Goal: Transaction & Acquisition: Purchase product/service

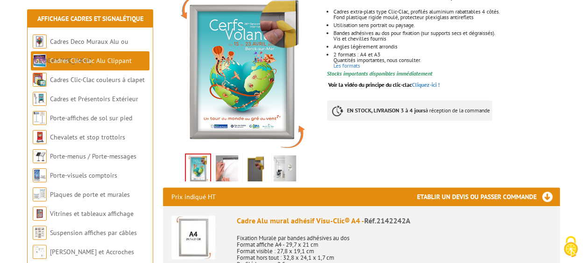
scroll to position [209, 0]
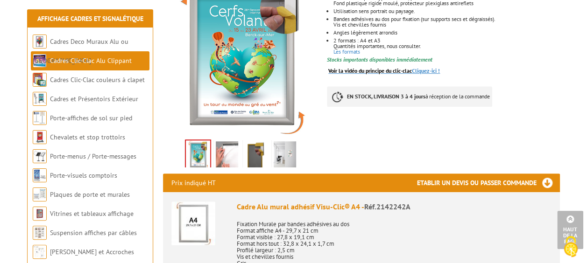
click at [427, 67] on link "Voir la vidéo du principe du clic-clac Cliquez-ici !" at bounding box center [384, 70] width 112 height 7
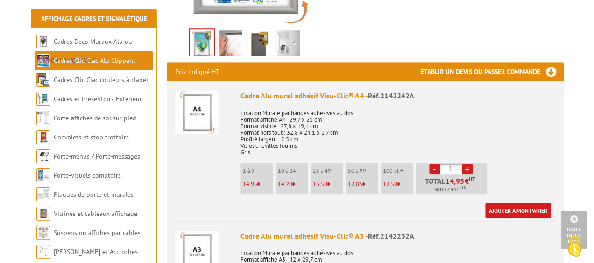
scroll to position [324, 0]
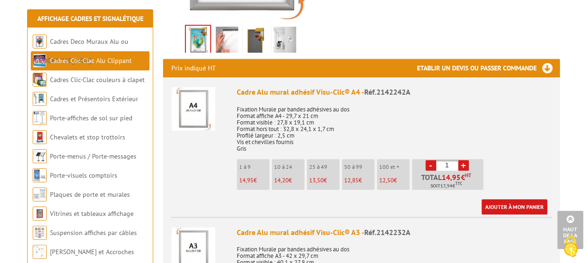
click at [464, 160] on link "+" at bounding box center [463, 165] width 11 height 11
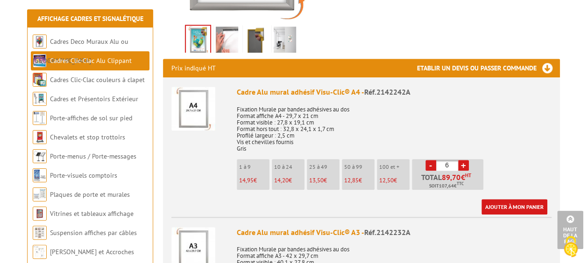
click at [464, 160] on link "+" at bounding box center [463, 165] width 11 height 11
click at [427, 160] on link "-" at bounding box center [431, 165] width 11 height 11
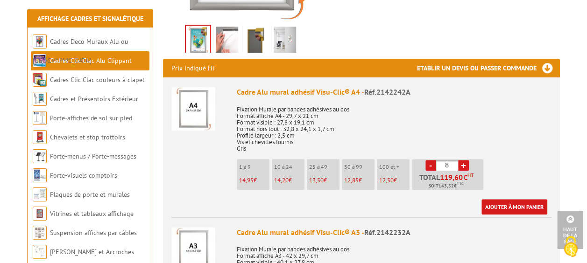
type input "7"
click at [519, 199] on link "Ajouter à mon panier" at bounding box center [515, 206] width 66 height 15
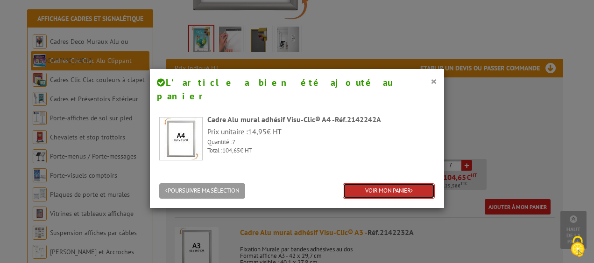
click at [390, 184] on link "VOIR MON PANIER" at bounding box center [389, 191] width 92 height 15
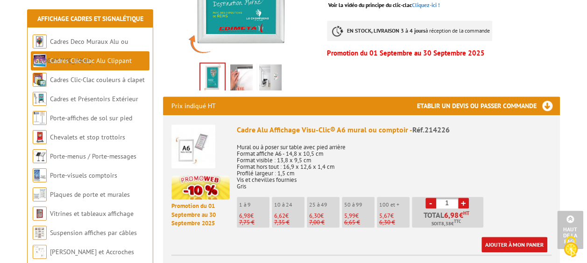
scroll to position [293, 0]
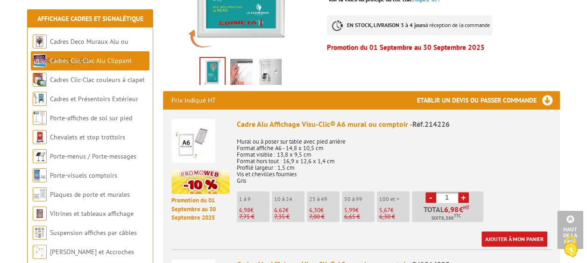
click at [238, 59] on img at bounding box center [241, 73] width 22 height 29
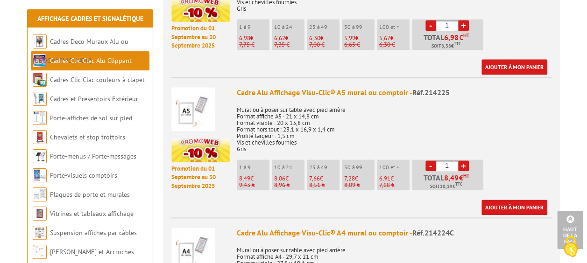
scroll to position [0, 0]
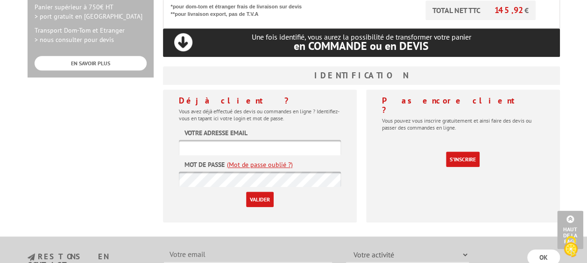
scroll to position [357, 0]
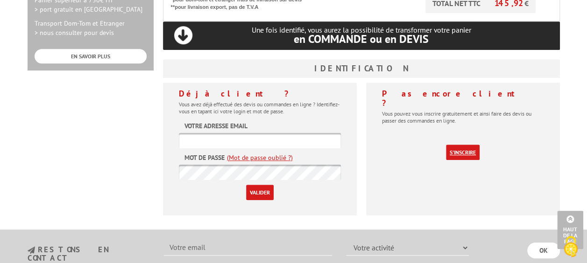
click at [459, 145] on link "S'inscrire" at bounding box center [463, 152] width 34 height 15
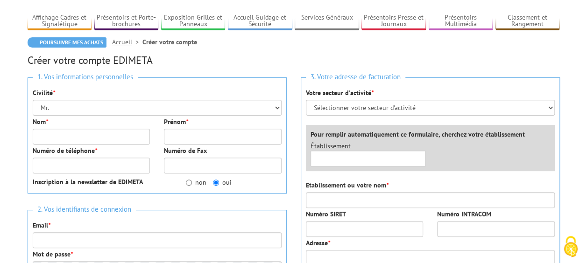
scroll to position [104, 0]
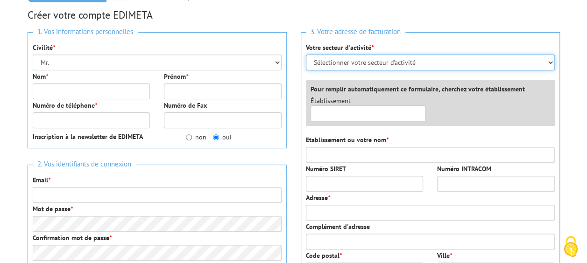
click at [446, 59] on select "Sélectionner votre secteur d'activité Administrations et collectivités Magasins…" at bounding box center [430, 63] width 249 height 16
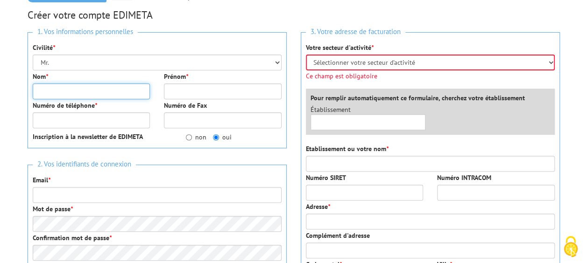
click at [76, 91] on input "Nom *" at bounding box center [92, 92] width 118 height 16
type input "SOMPROU"
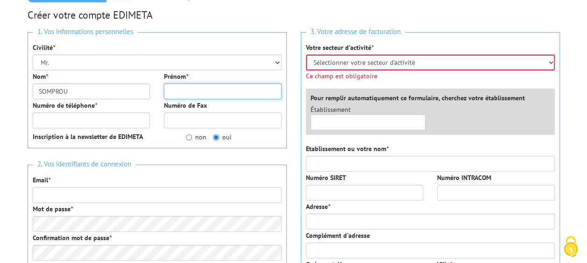
type input "SYLVIE"
type input "0562995959"
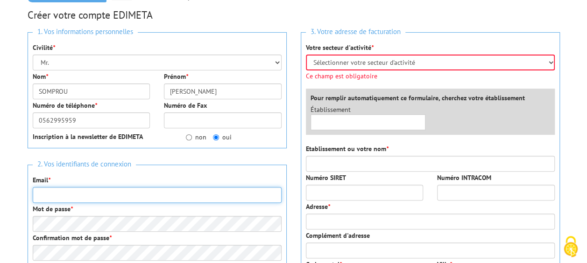
type input "sylvie.somprou@groupepvcp.com"
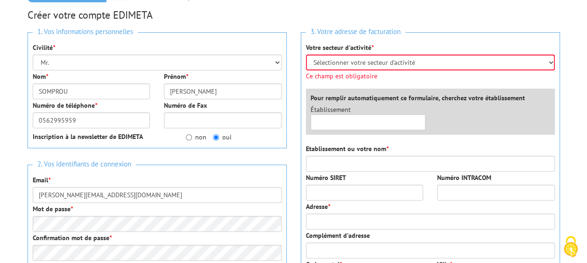
type input "10 RUE LA PISCINE"
type input "65170"
type input "Saint Lary Soulan"
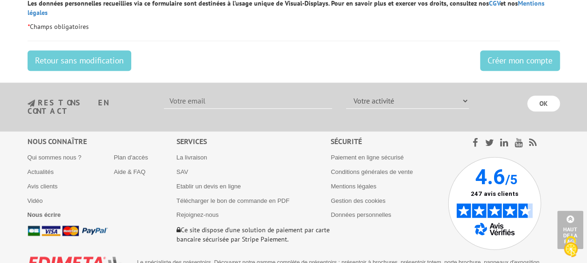
scroll to position [494, 0]
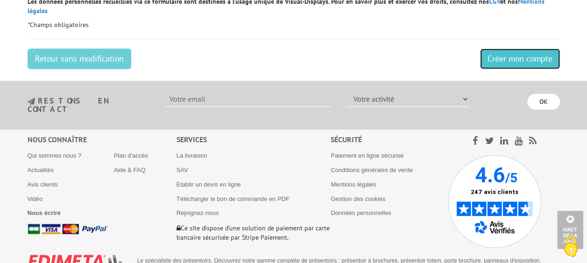
click at [505, 49] on input "Créer mon compte" at bounding box center [520, 59] width 80 height 21
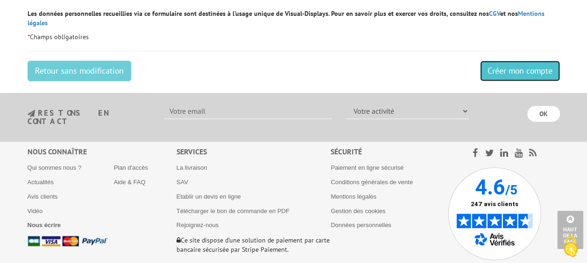
scroll to position [120, 0]
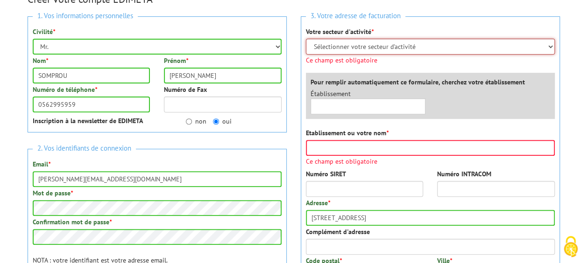
click at [490, 42] on select "Sélectionner votre secteur d'activité Administrations et collectivités Magasins…" at bounding box center [430, 47] width 249 height 16
select select "877"
click at [306, 39] on select "Sélectionner votre secteur d'activité Administrations et collectivités Magasins…" at bounding box center [430, 47] width 249 height 16
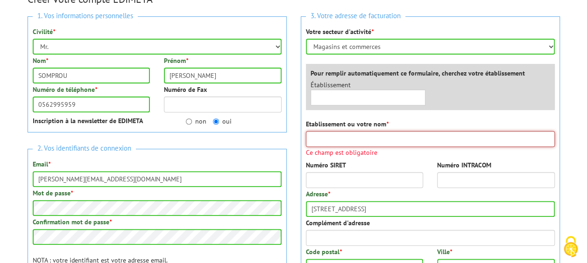
click at [352, 146] on input "Etablissement ou votre nom *" at bounding box center [430, 139] width 249 height 16
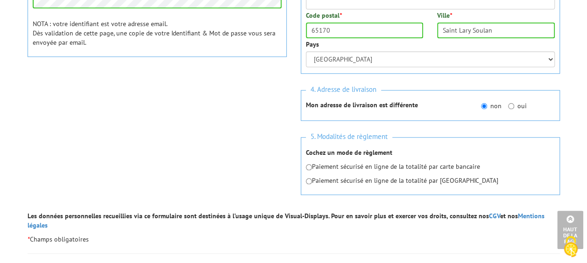
scroll to position [358, 0]
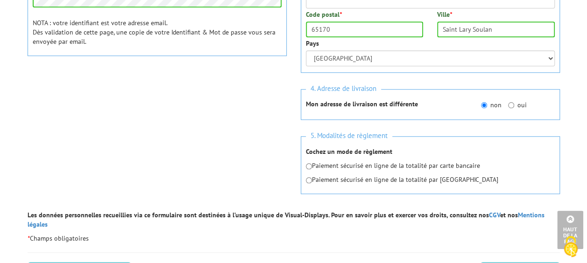
type input "pv exploitation france"
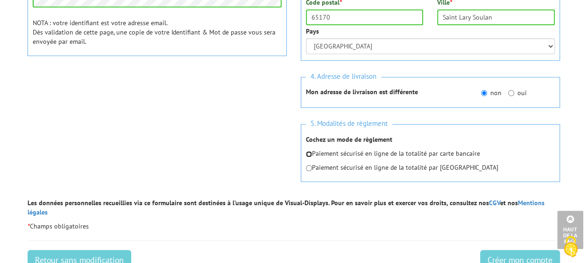
click at [307, 165] on div "Paiement sécurisé en ligne de la totalité par carte bancaire Paiement sécurisé …" at bounding box center [430, 160] width 249 height 23
click at [506, 250] on input "Créer mon compte" at bounding box center [520, 260] width 80 height 21
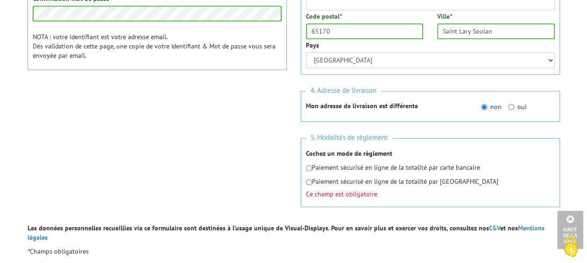
scroll to position [379, 0]
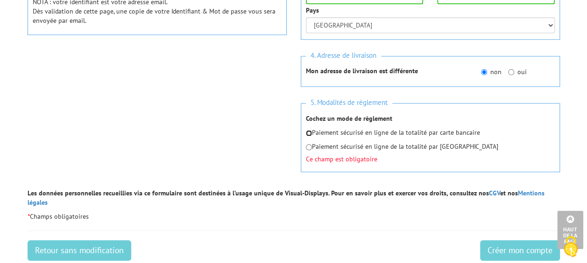
click at [306, 131] on input "radio" at bounding box center [309, 133] width 6 height 6
radio input "true"
click at [522, 241] on input "Créer mon compte" at bounding box center [520, 251] width 80 height 21
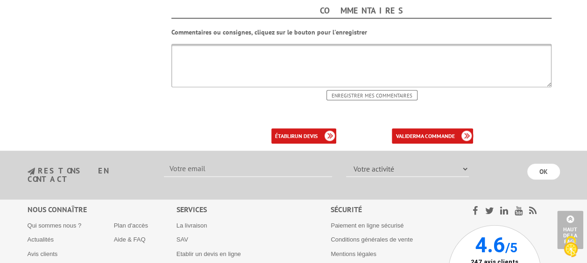
scroll to position [434, 0]
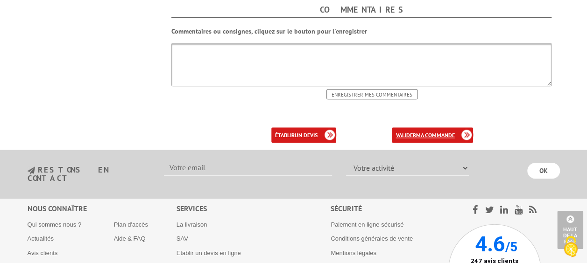
click at [425, 132] on b "ma commande" at bounding box center [435, 135] width 39 height 7
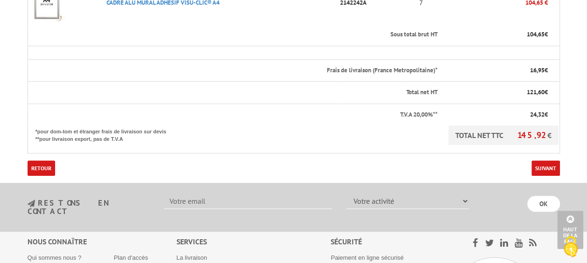
scroll to position [305, 0]
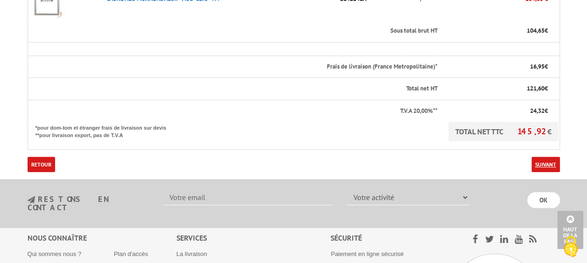
click at [545, 157] on link "Suivant" at bounding box center [546, 164] width 28 height 15
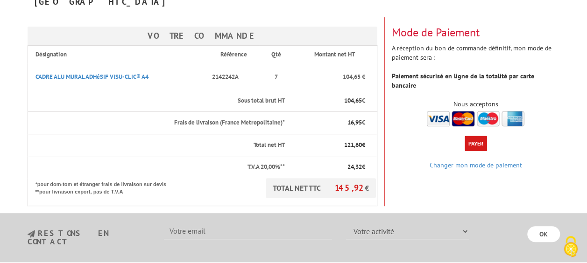
scroll to position [165, 0]
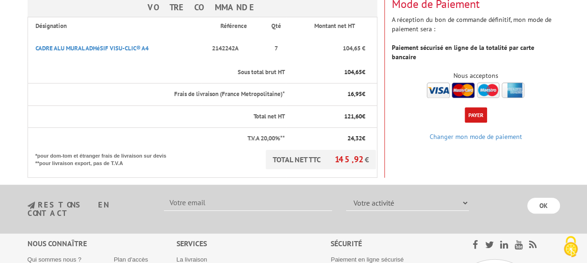
click at [475, 107] on button "Payer" at bounding box center [476, 114] width 22 height 15
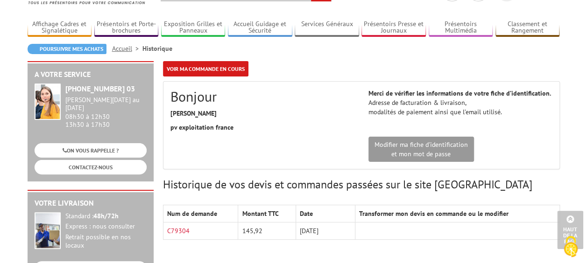
scroll to position [37, 0]
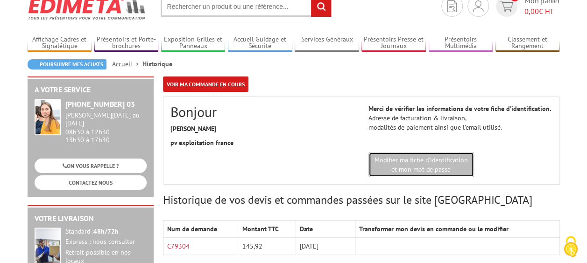
click at [411, 163] on link "Modifier ma fiche d'identification et mon mot de passe" at bounding box center [422, 164] width 106 height 25
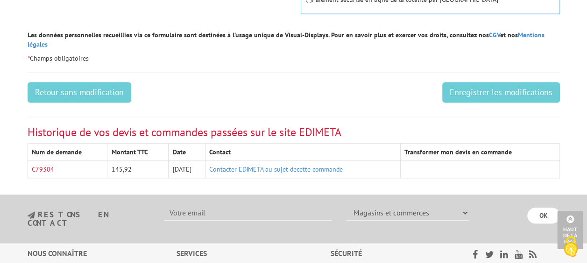
scroll to position [525, 0]
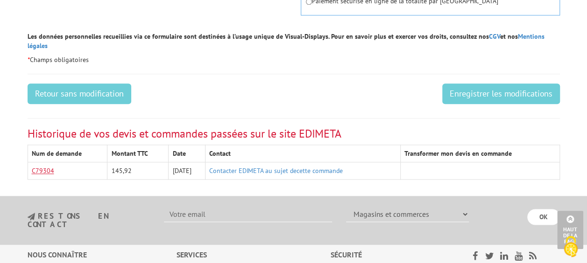
click at [43, 167] on link "C79304" at bounding box center [43, 171] width 22 height 8
